Goal: Use online tool/utility

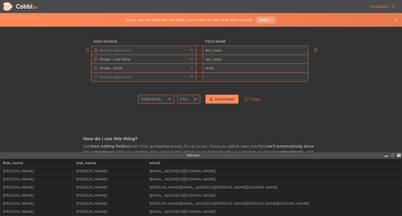
click at [142, 50] on input "text" at bounding box center [143, 50] width 90 height 9
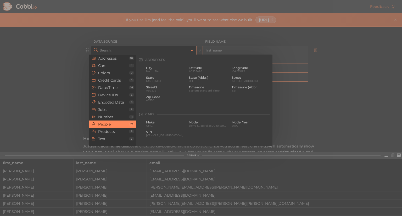
scroll to position [404, 0]
click at [74, 48] on div at bounding box center [201, 108] width 402 height 216
type input "People › First Name"
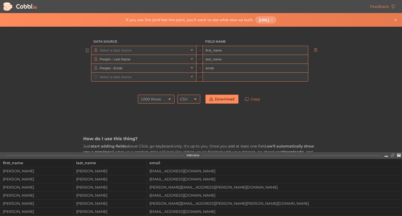
click at [153, 51] on input "text" at bounding box center [143, 50] width 90 height 9
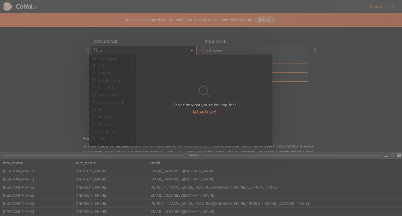
scroll to position [0, 0]
click at [341, 53] on div at bounding box center [201, 108] width 402 height 216
type input "People › First Name"
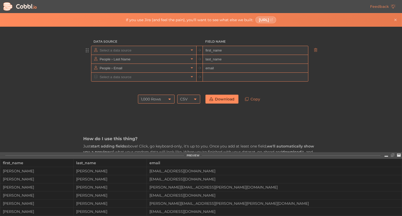
click at [128, 47] on input "text" at bounding box center [143, 50] width 90 height 9
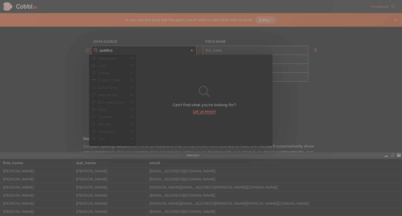
type input "qualificat"
